Goal: Task Accomplishment & Management: Manage account settings

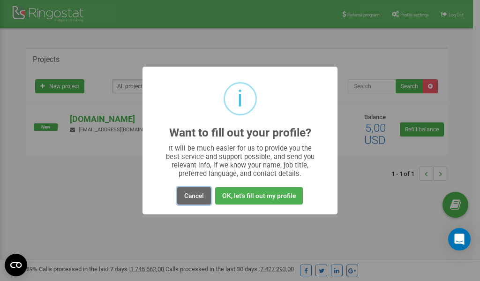
click at [188, 196] on button "Cancel" at bounding box center [194, 195] width 34 height 17
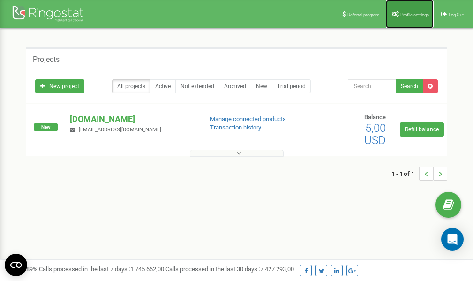
click at [405, 15] on span "Profile settings" at bounding box center [415, 14] width 29 height 5
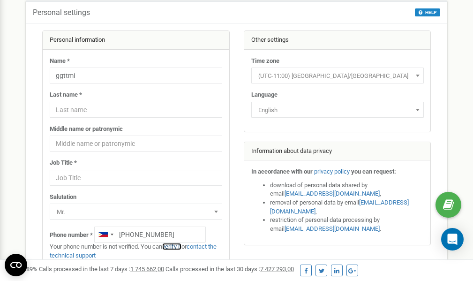
click at [176, 246] on link "verify it" at bounding box center [171, 246] width 19 height 7
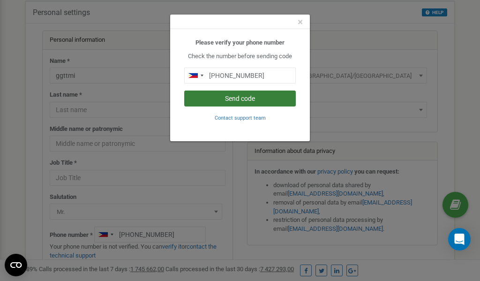
click at [236, 97] on button "Send code" at bounding box center [240, 99] width 112 height 16
